Goal: Communication & Community: Answer question/provide support

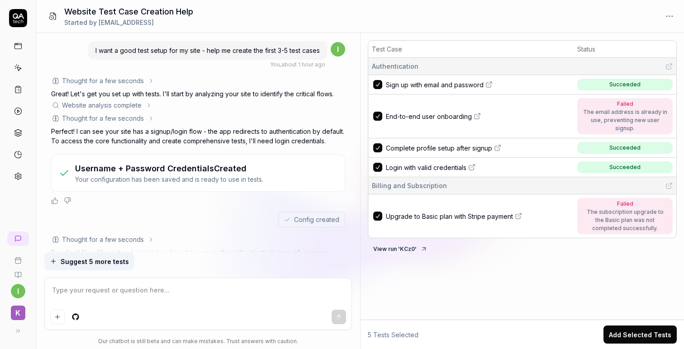
scroll to position [1290, 0]
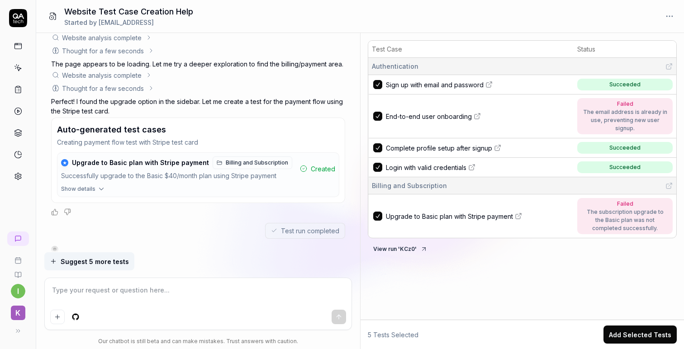
click at [90, 185] on span "Show details" at bounding box center [78, 189] width 34 height 8
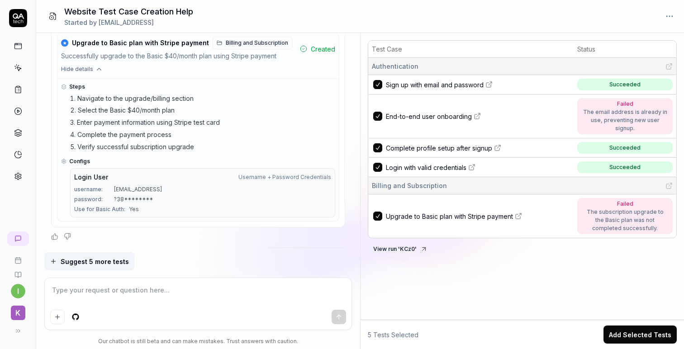
scroll to position [1435, 0]
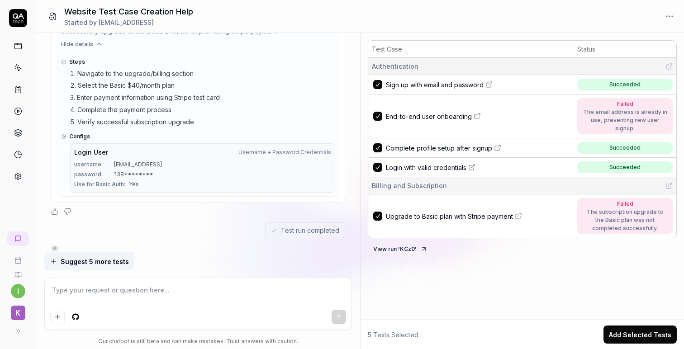
click at [518, 213] on icon at bounding box center [518, 216] width 7 height 7
click at [152, 300] on textarea at bounding box center [198, 295] width 296 height 23
type textarea "*"
type textarea "y"
type textarea "*"
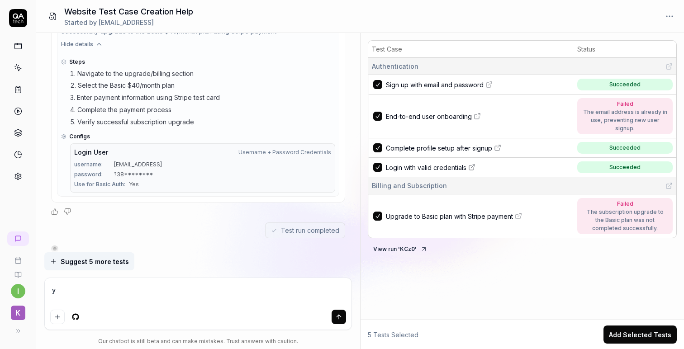
type textarea "yo"
type textarea "*"
type textarea "you"
type textarea "*"
type textarea "you"
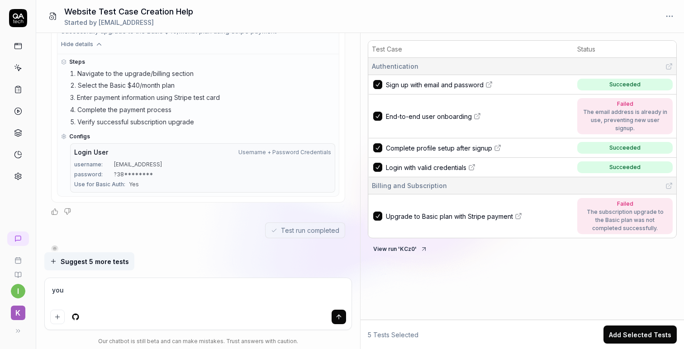
type textarea "*"
type textarea "you c"
type textarea "*"
type textarea "you ca"
type textarea "*"
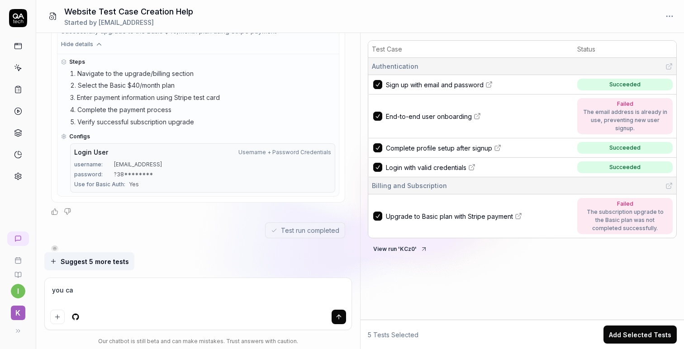
type textarea "you ca"
type textarea "*"
type textarea "you ca"
type textarea "*"
type textarea "you can"
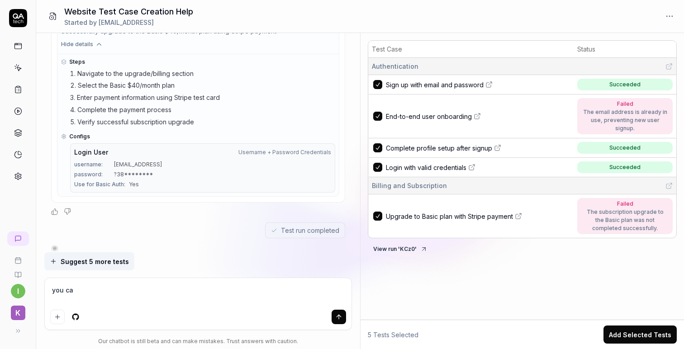
type textarea "*"
type textarea "you can"
type textarea "*"
type textarea "you can s"
type textarea "*"
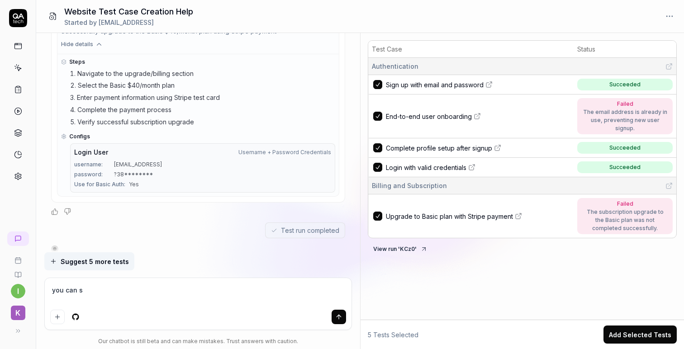
type textarea "you can si"
type textarea "*"
type textarea "you can sim"
type textarea "*"
type textarea "you can simp"
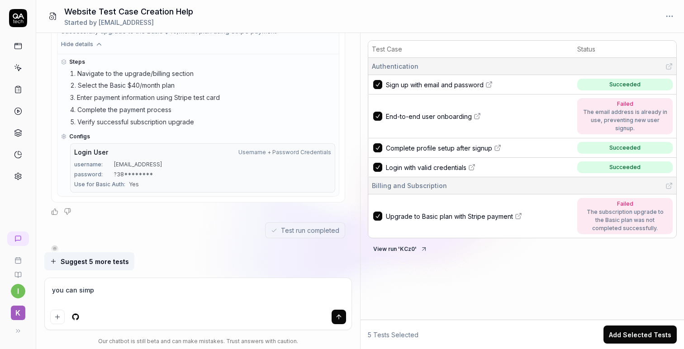
type textarea "*"
type textarea "you can simpl"
type textarea "*"
type textarea "you can simply"
type textarea "*"
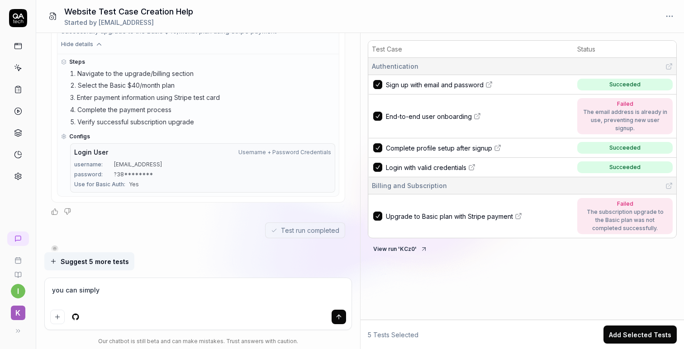
type textarea "you can simply"
type textarea "*"
type textarea "you can simply v"
type textarea "*"
type textarea "you can simply ve"
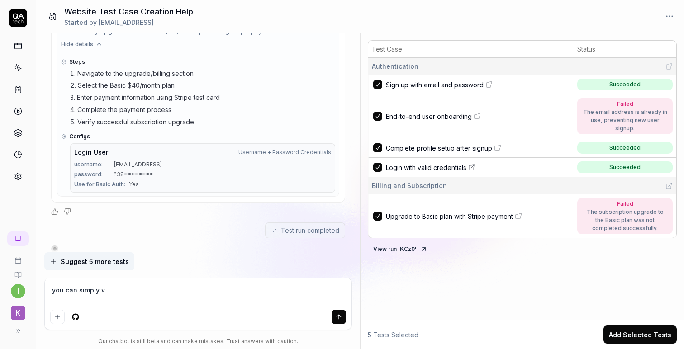
type textarea "*"
type textarea "you can simply ver"
type textarea "*"
type textarea "you can simply veri"
type textarea "*"
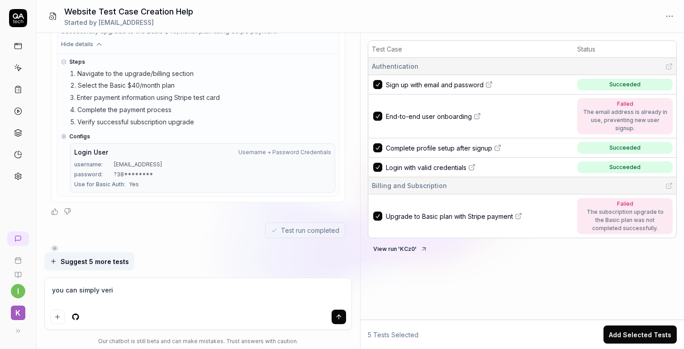
type textarea "you can simply verif"
type textarea "*"
type textarea "you can simply verify"
type textarea "*"
type textarea "you can simply verify"
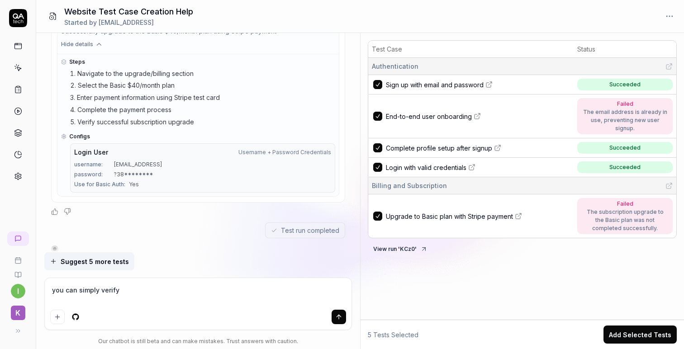
type textarea "*"
type textarea "you can simply verify t"
type textarea "*"
type textarea "you can simply verify th"
type textarea "*"
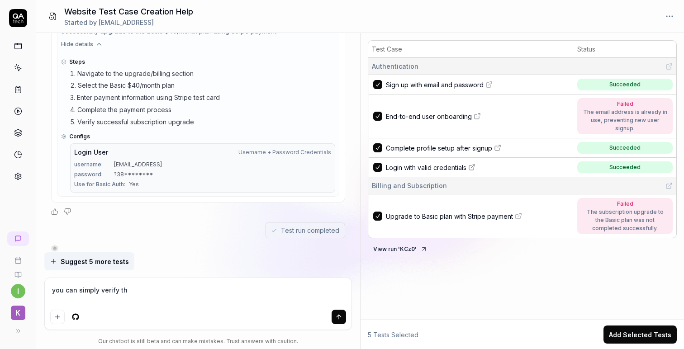
type textarea "you can simply verify thi"
type textarea "*"
type textarea "you can simply verify this"
type textarea "*"
type textarea "you can simply verify this"
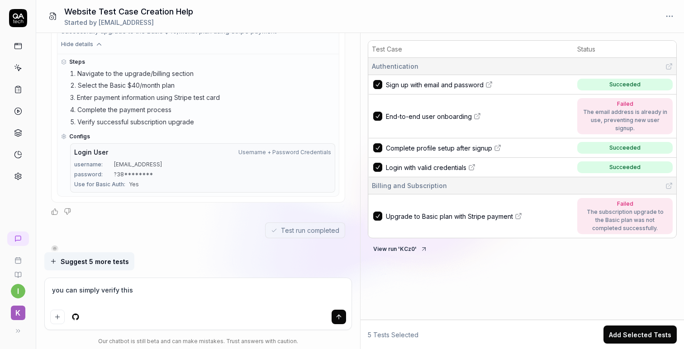
type textarea "*"
type textarea "you can simply verify this b"
type textarea "*"
type textarea "you can simply verify this by"
type textarea "*"
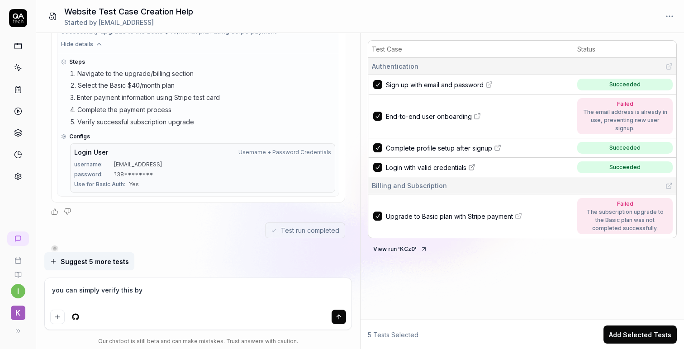
type textarea "you can simply verify this by"
type textarea "*"
type textarea "you can simply verify this by o"
type textarea "*"
type textarea "you can simply verify this by op"
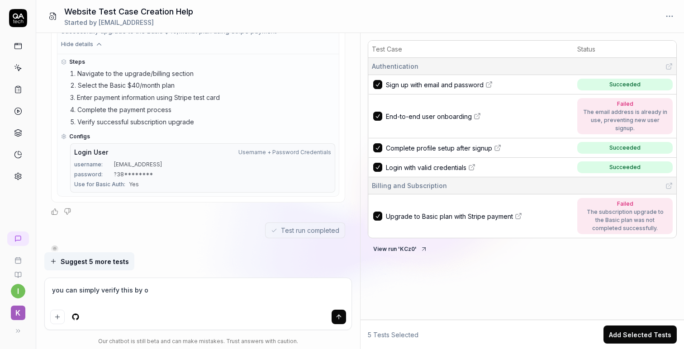
type textarea "*"
type textarea "you can simply verify this by ope"
type textarea "*"
type textarea "you can simply verify this by open"
type textarea "*"
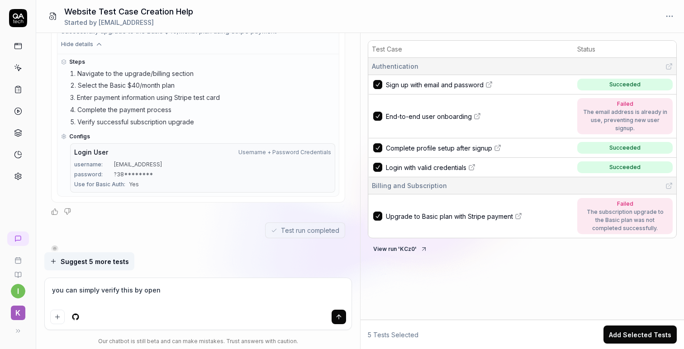
type textarea "you can simply verify this by openi"
type textarea "*"
type textarea "you can simply verify this by openin"
type textarea "*"
type textarea "you can simply verify this by opening"
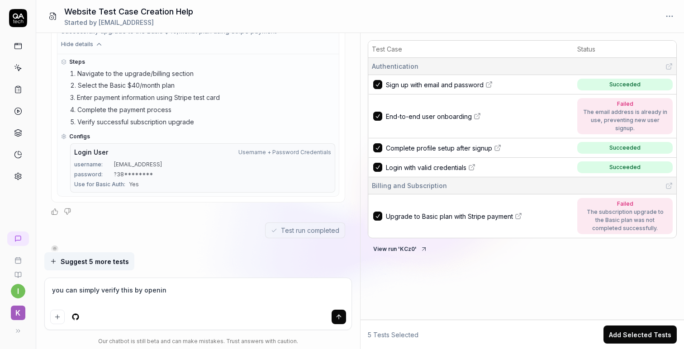
type textarea "*"
type textarea "you can simply verify this by opening"
type textarea "*"
type textarea "you can simply verify this by opening t"
type textarea "*"
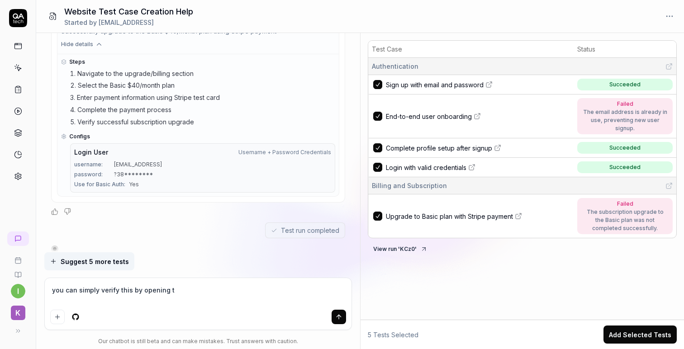
type textarea "you can simply verify this by opening th"
type textarea "*"
type textarea "you can simply verify this by opening the"
type textarea "*"
type textarea "you can simply verify this by opening the"
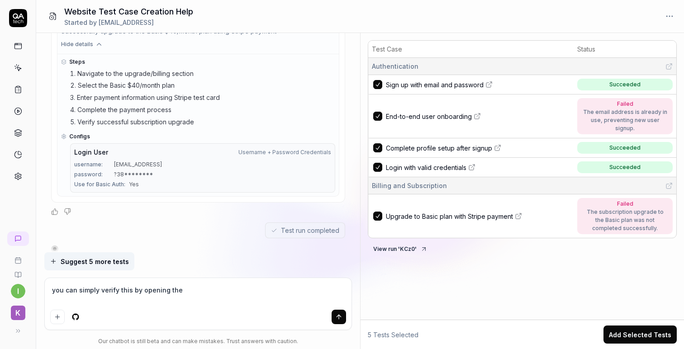
type textarea "*"
type textarea "you can simply verify this by opening the u"
type textarea "*"
type textarea "you can simply verify this by opening the us"
type textarea "*"
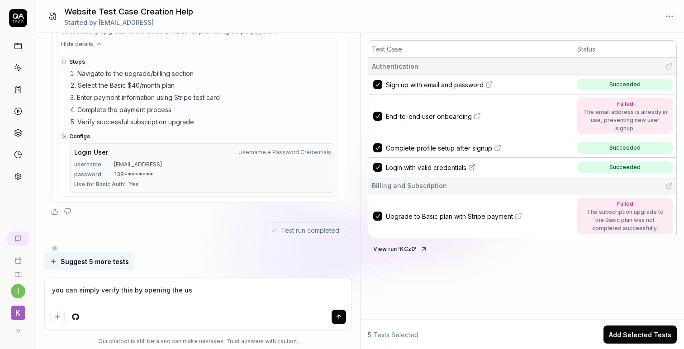
type textarea "you can simply verify this by opening the use"
type textarea "*"
type textarea "you can simply verify this by opening the user"
type textarea "*"
type textarea "you can simply verify this by opening the user"
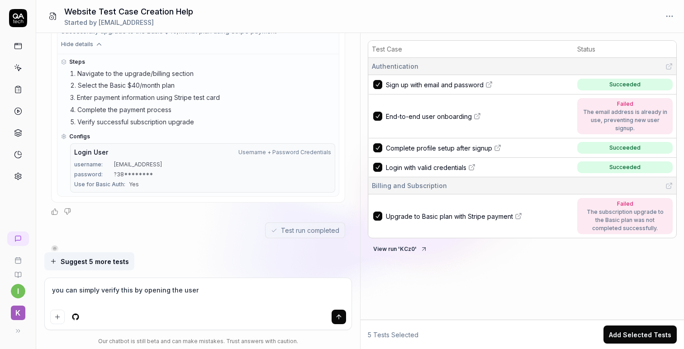
type textarea "*"
type textarea "you can simply verify this by opening the user d"
type textarea "*"
type textarea "you can simply verify this by opening the user dr"
type textarea "*"
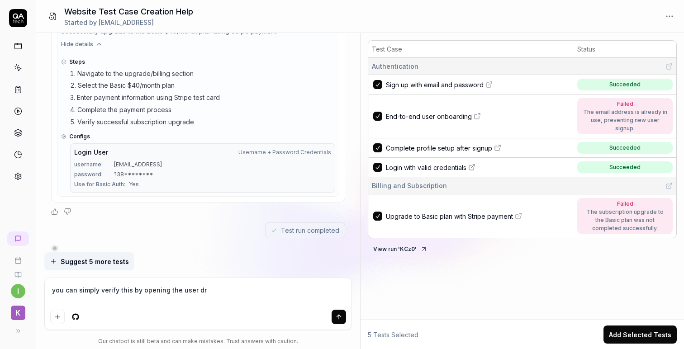
type textarea "you can simply verify this by opening the user dro"
type textarea "*"
type textarea "you can simply verify this by opening the user drop"
type textarea "*"
type textarea "you can simply verify this by opening the user dropd"
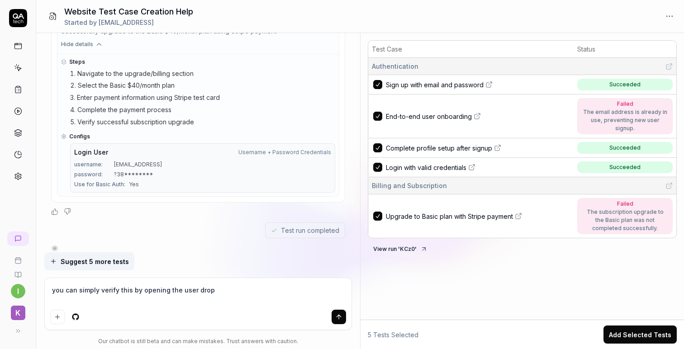
type textarea "*"
type textarea "you can simply verify this by opening the user dropdo"
type textarea "*"
type textarea "you can simply verify this by opening the user dropdow"
type textarea "*"
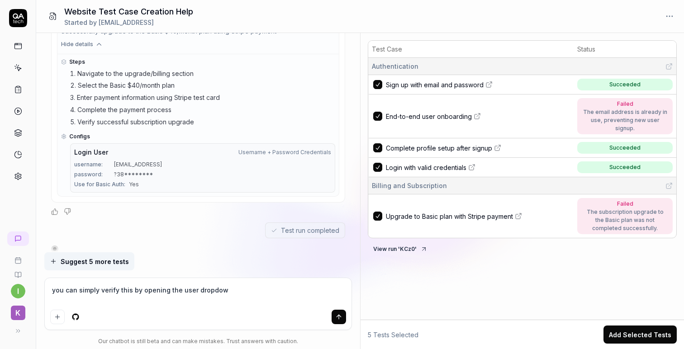
type textarea "you can simply verify this by opening the user dropdown"
type textarea "*"
type textarea "you can simply verify this by opening the user dropdown."
type textarea "*"
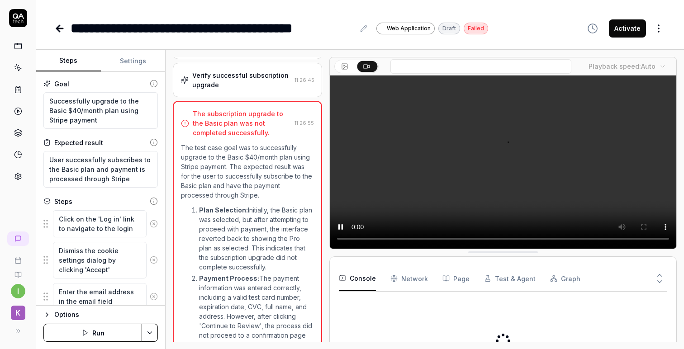
type textarea "*"
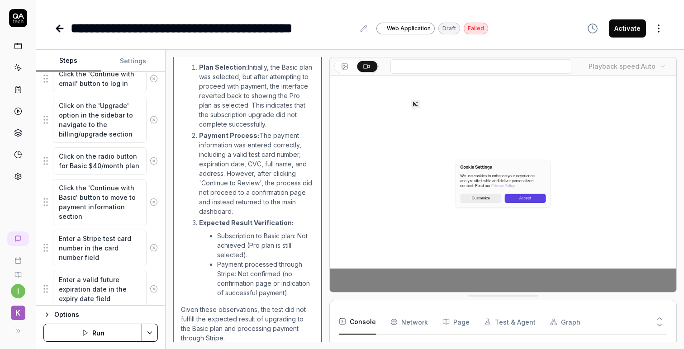
scroll to position [283, 0]
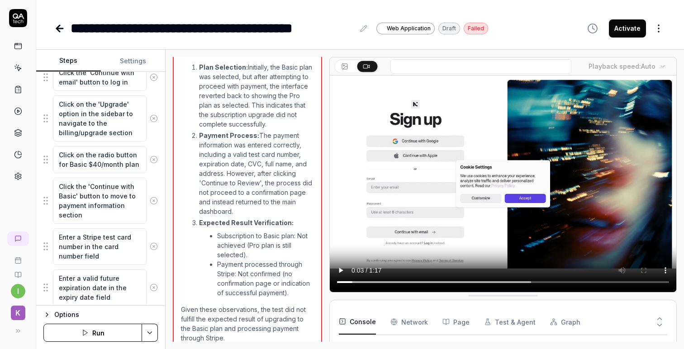
click at [62, 30] on icon at bounding box center [59, 28] width 11 height 11
